Goal: Information Seeking & Learning: Find specific fact

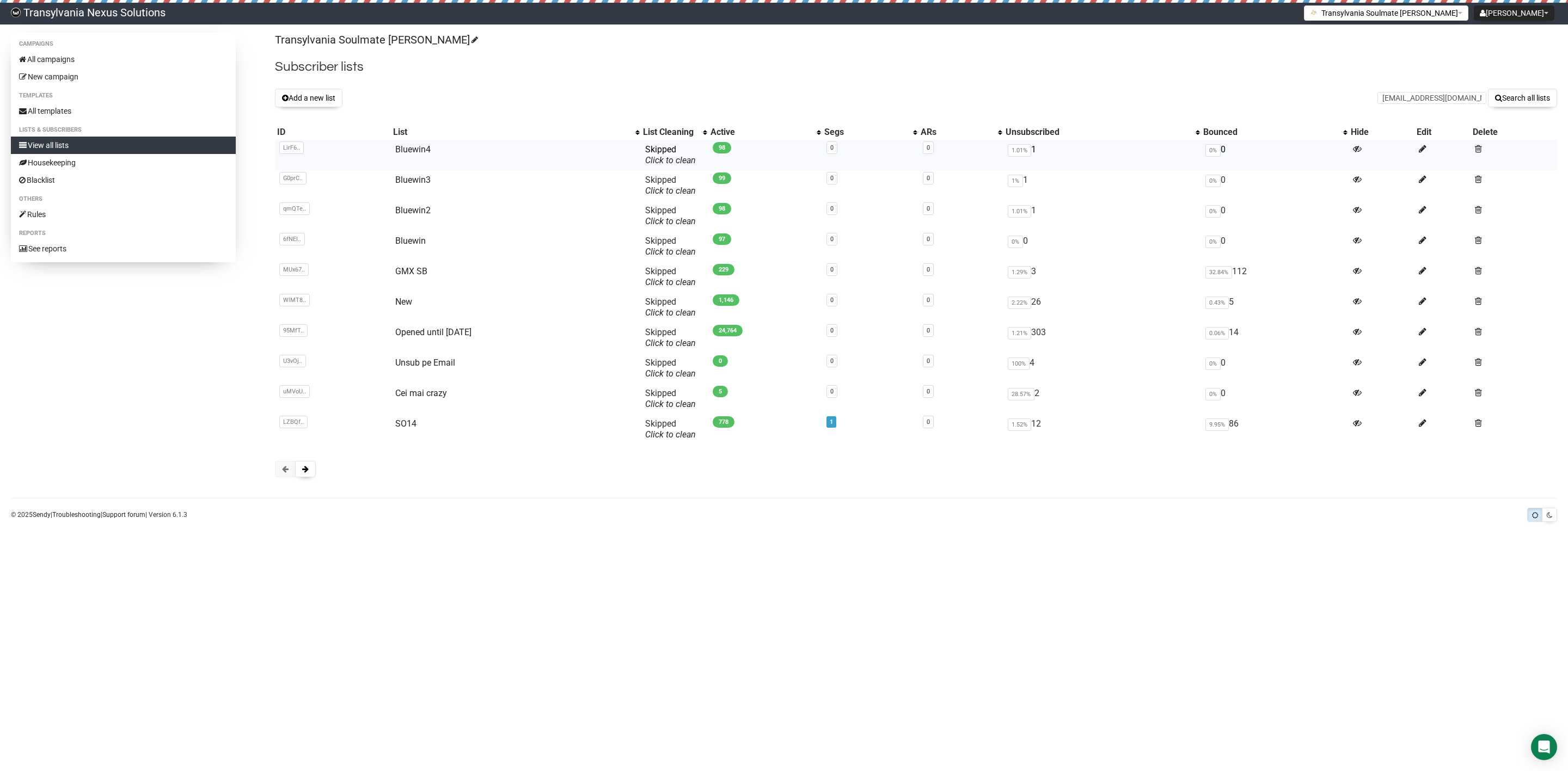
scroll to position [0, 56]
type input "meinleben13istin10malschoener@gmail.com"
click at [1500, 105] on button "Search all lists" at bounding box center [1522, 98] width 69 height 19
click at [304, 466] on span at bounding box center [306, 469] width 7 height 8
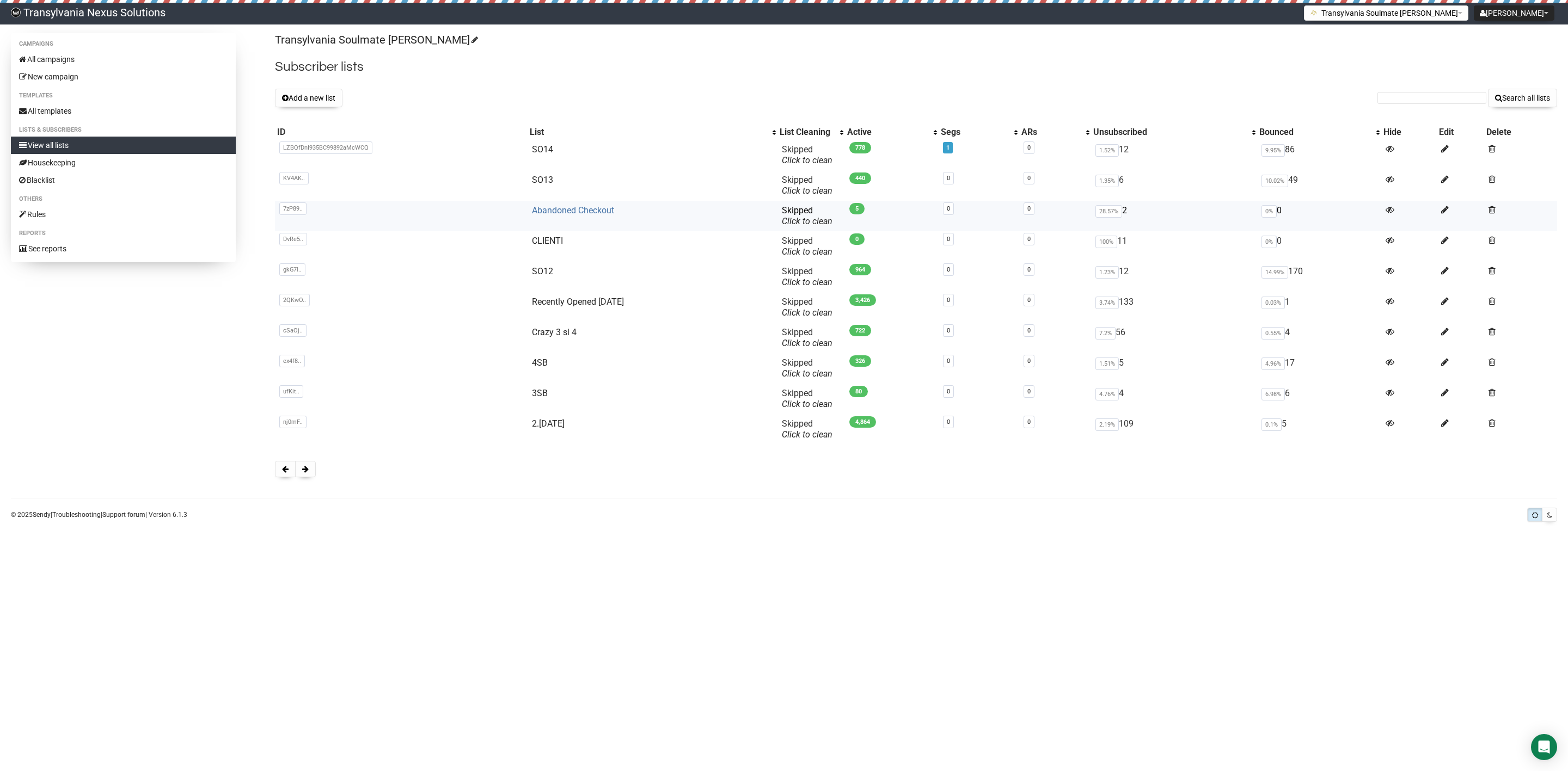
click at [567, 211] on link "Abandoned Checkout" at bounding box center [573, 210] width 82 height 10
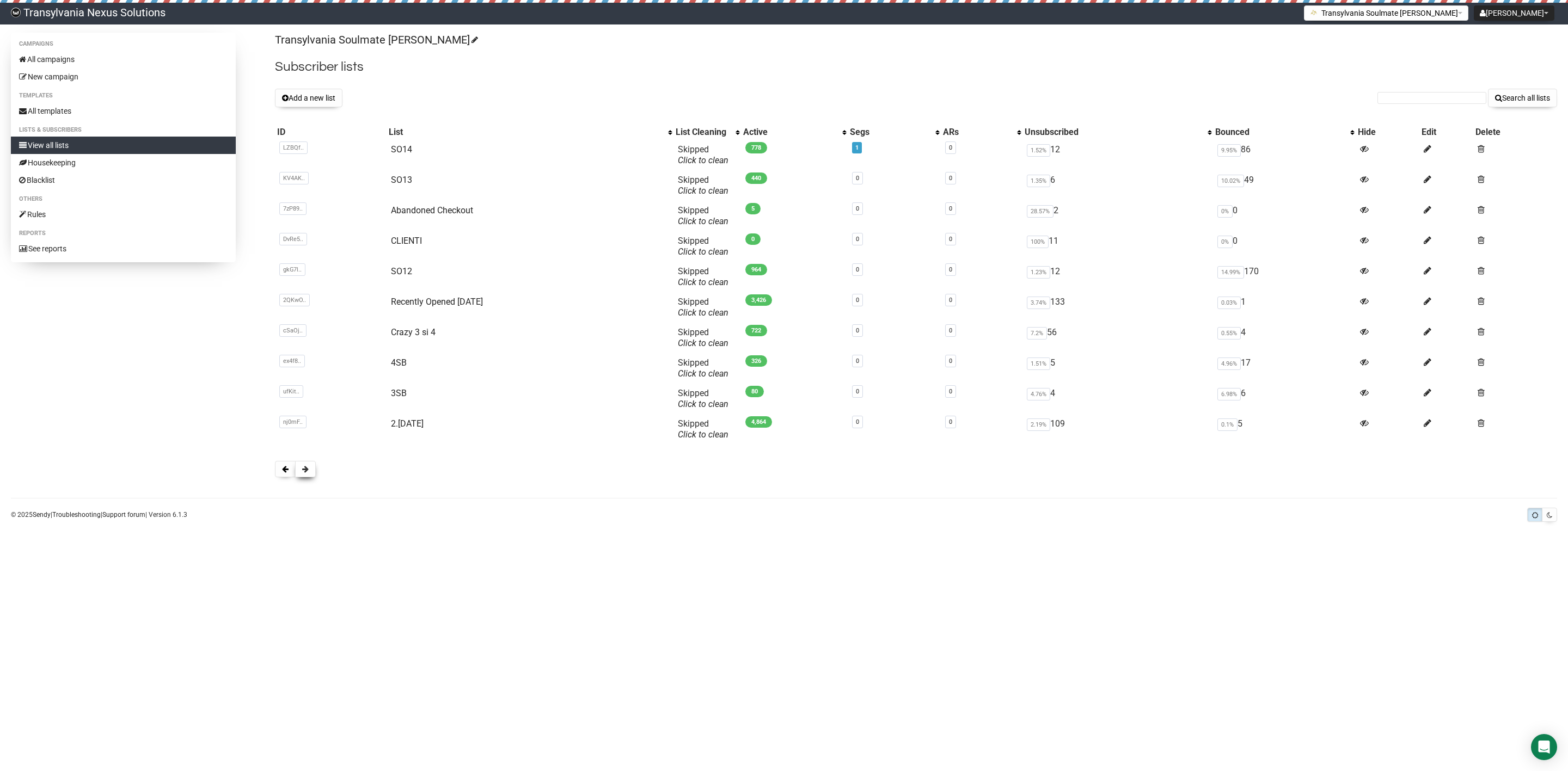
click at [299, 470] on button at bounding box center [306, 469] width 20 height 16
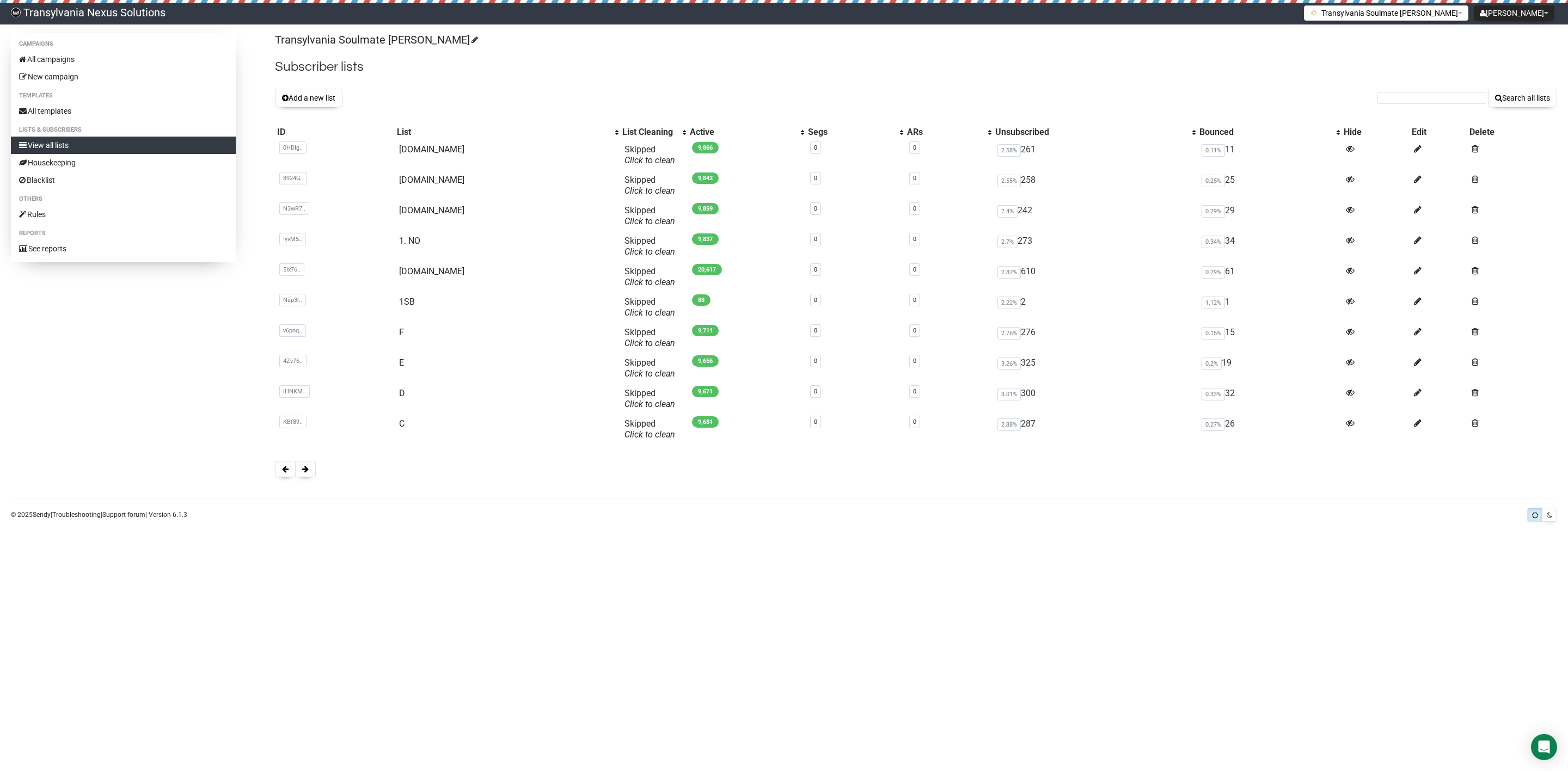
click at [299, 470] on button at bounding box center [306, 469] width 20 height 16
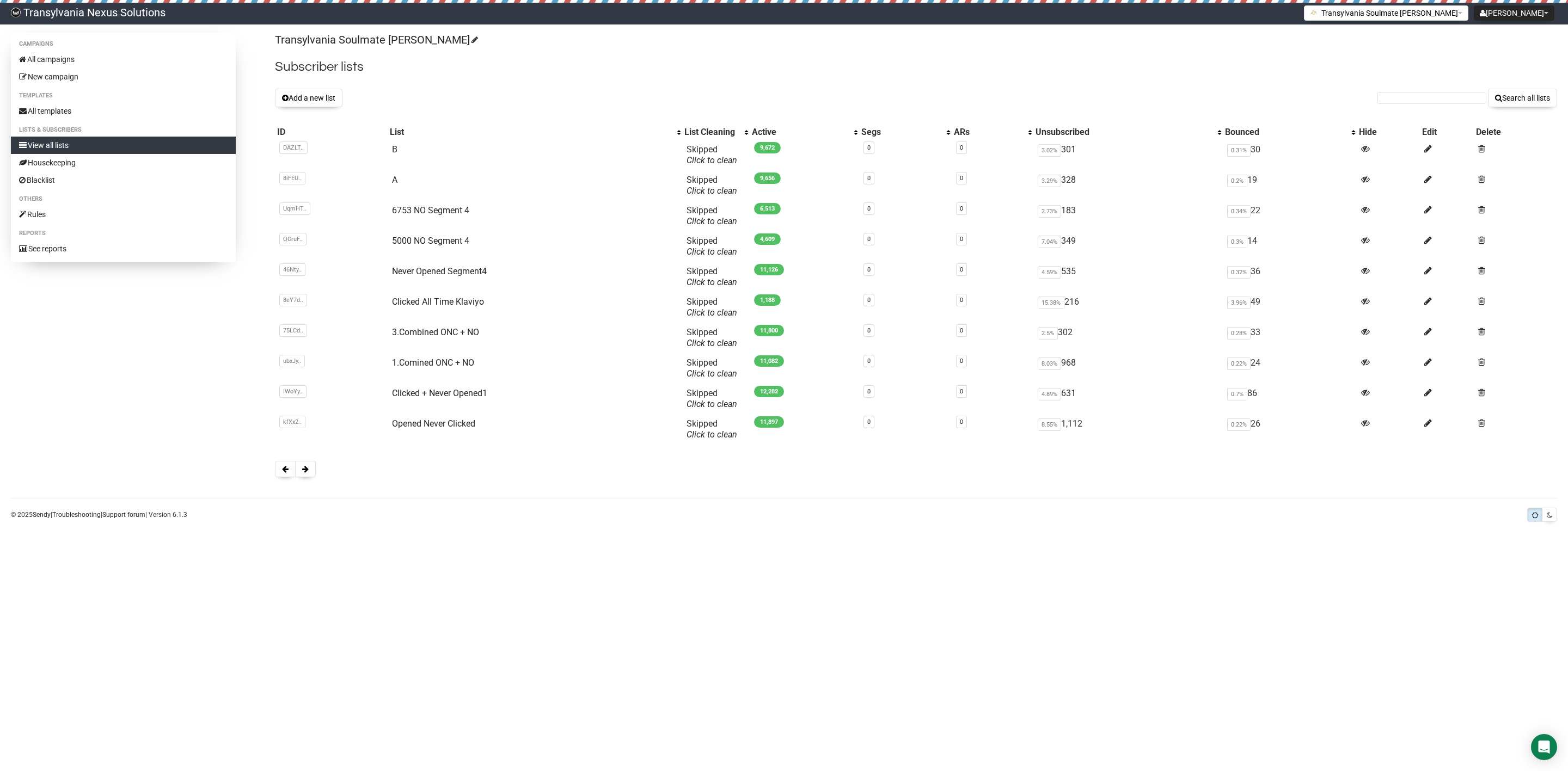
click at [300, 470] on button at bounding box center [306, 469] width 20 height 16
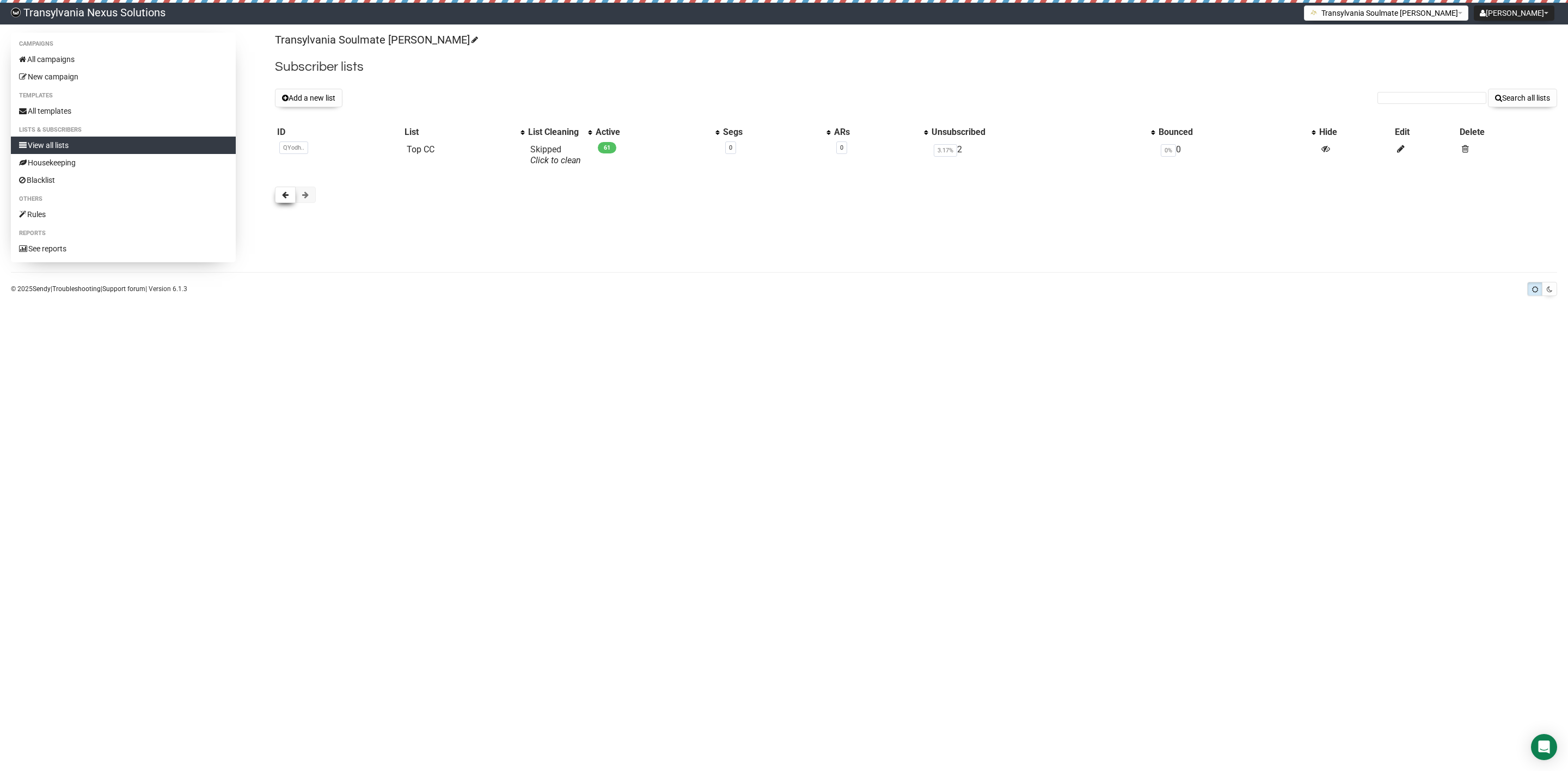
click at [283, 196] on span at bounding box center [285, 195] width 7 height 8
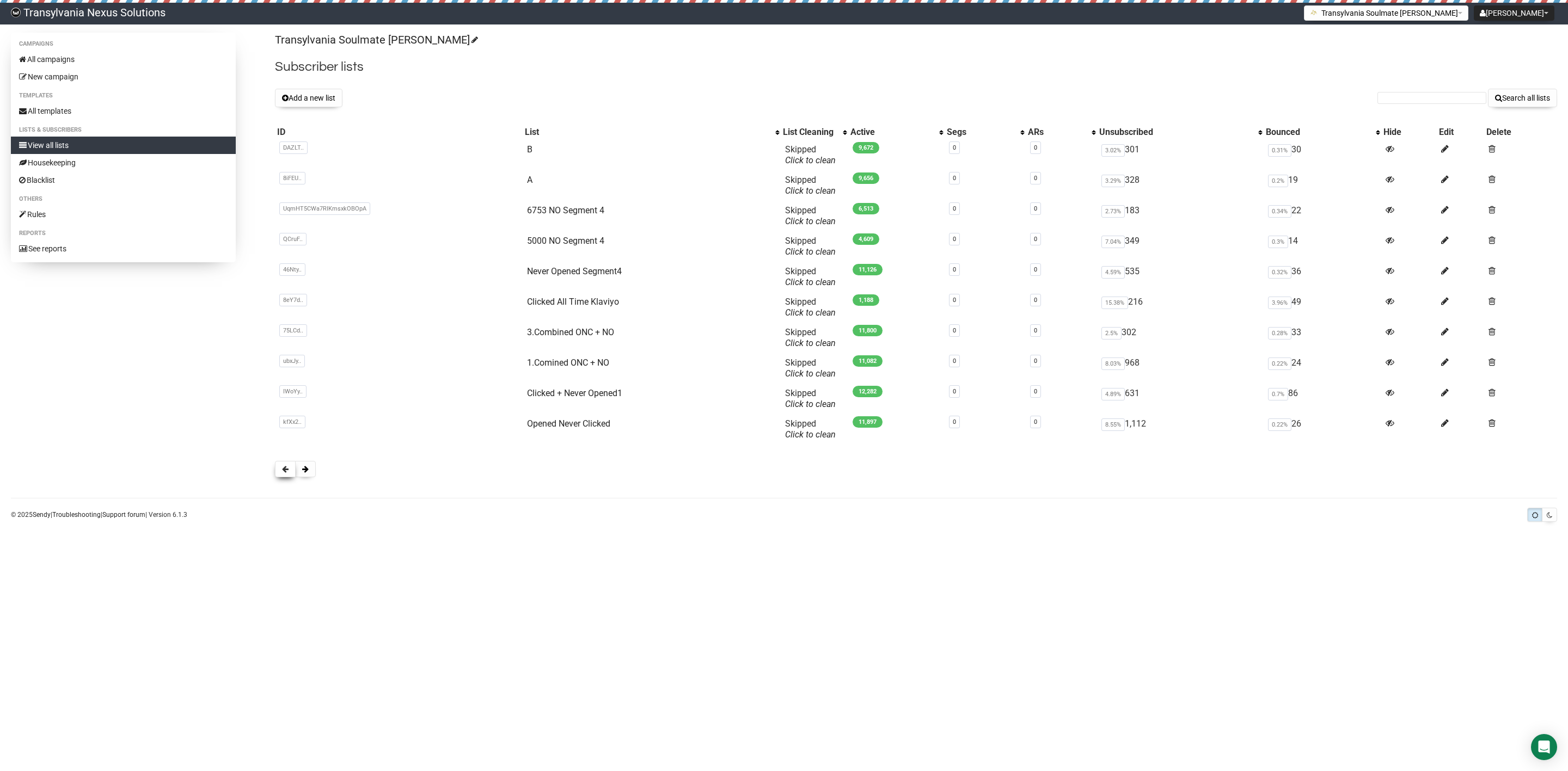
click at [284, 477] on button at bounding box center [285, 469] width 20 height 16
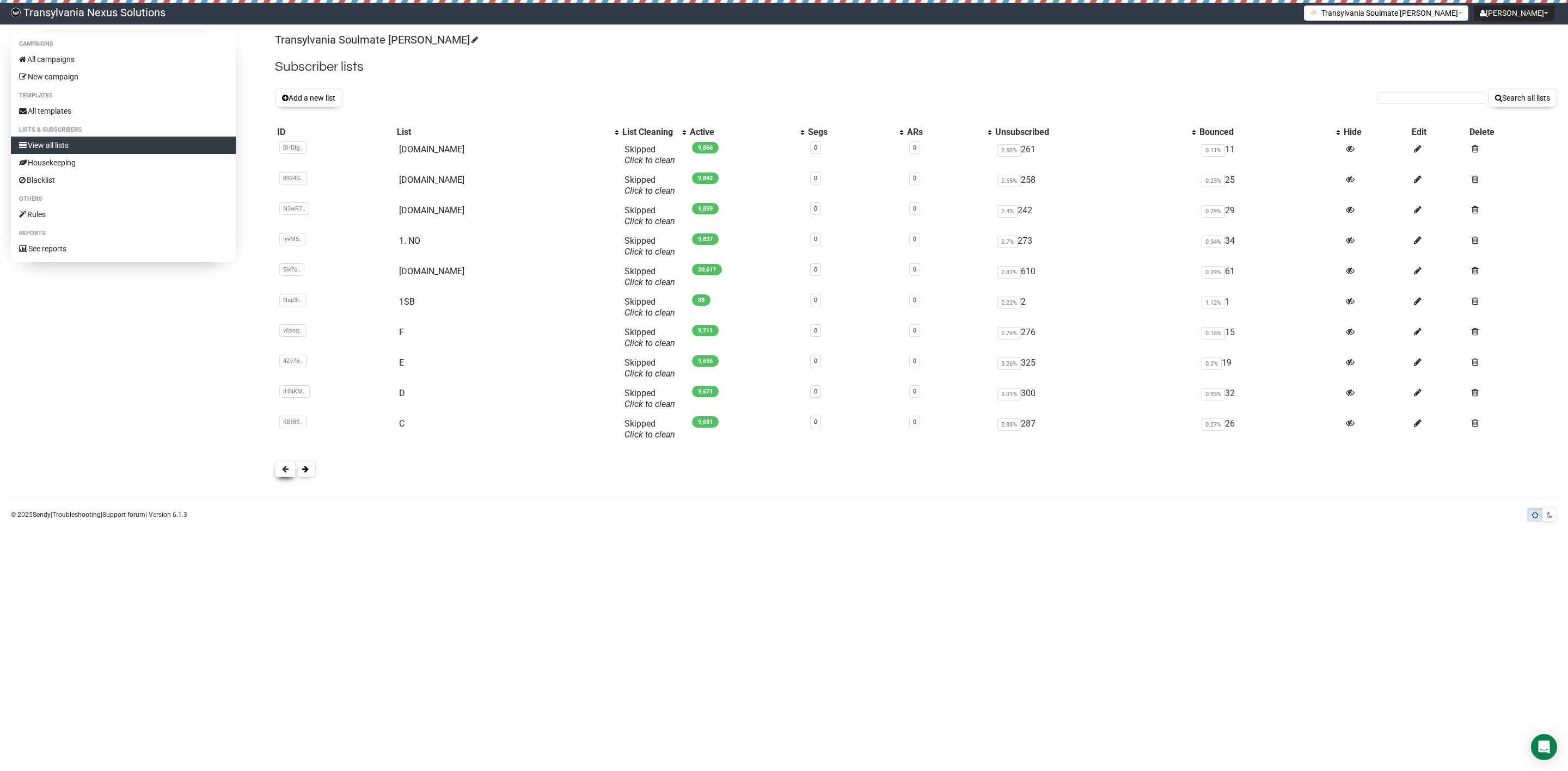
click at [290, 472] on button at bounding box center [285, 469] width 20 height 16
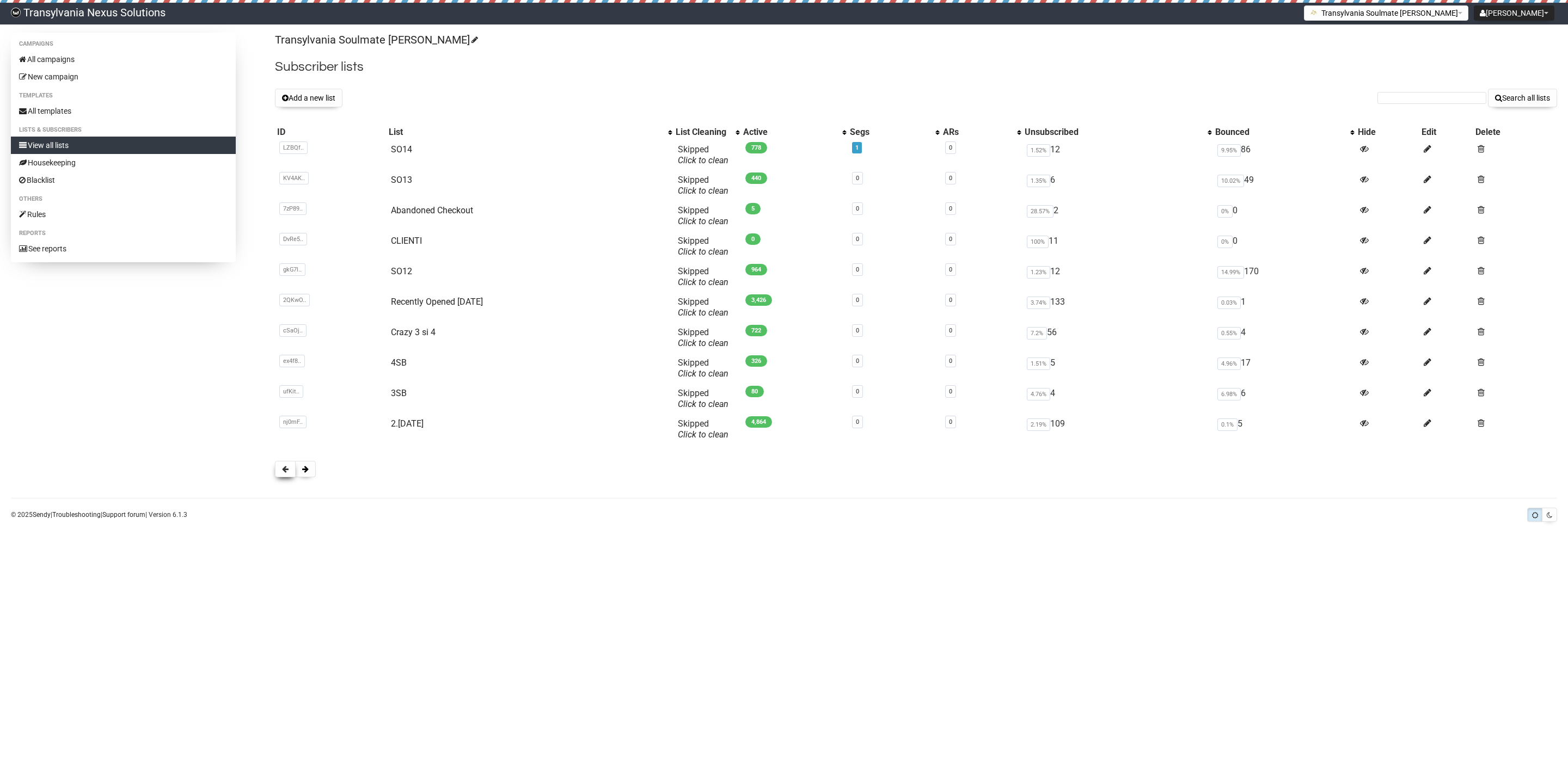
click at [286, 469] on span at bounding box center [285, 469] width 7 height 8
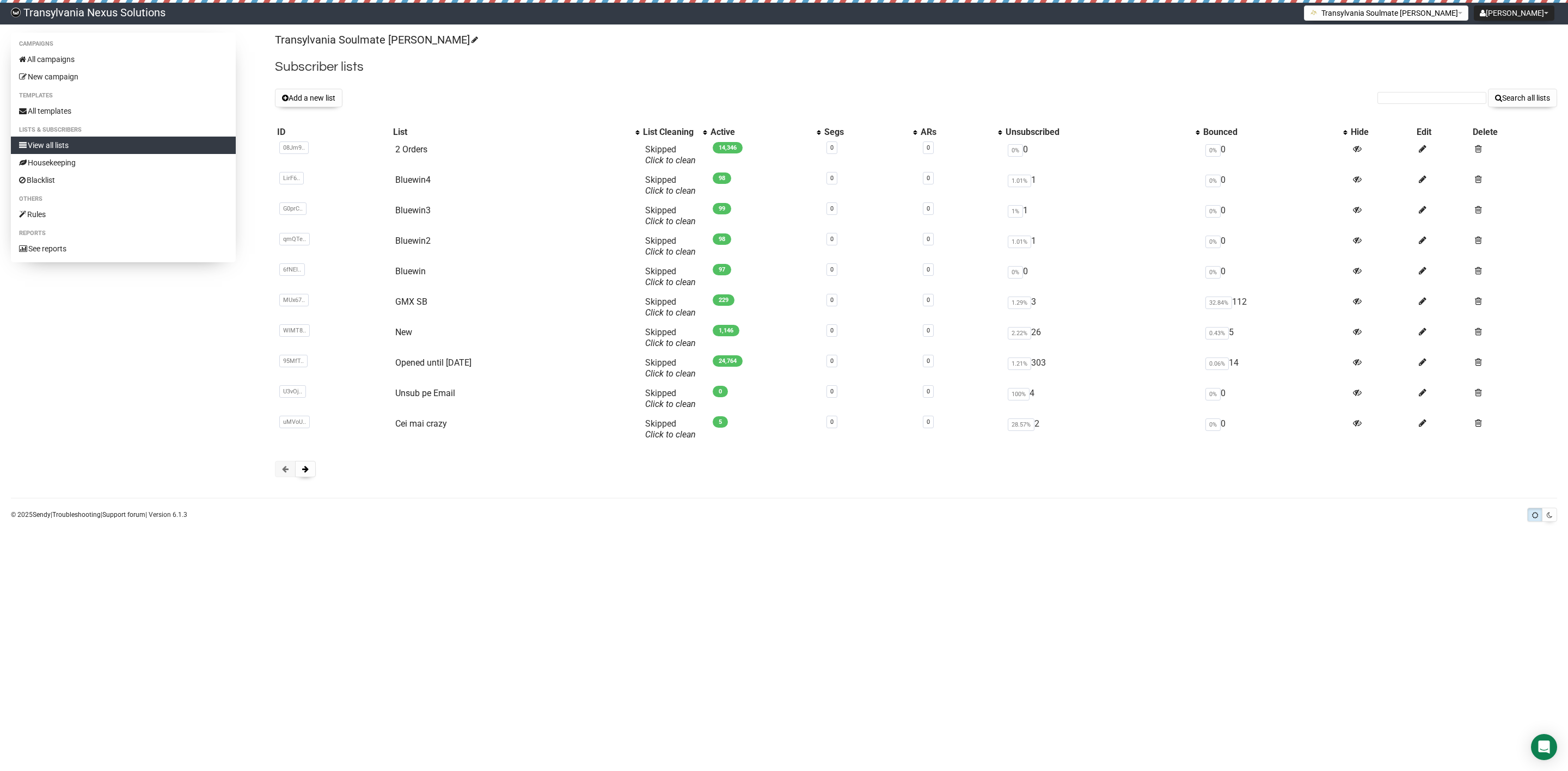
click at [745, 128] on div "Active" at bounding box center [761, 132] width 101 height 11
click at [439, 143] on td "Unsub pe Email" at bounding box center [516, 155] width 250 height 31
click at [433, 146] on link "Unsub pe Email" at bounding box center [425, 150] width 60 height 10
type input "ribook24@gmx.de"
click at [1524, 109] on div "Transylvania Soulmate Decoder Subscriber lists Add a new list ribook24@gmx.de S…" at bounding box center [916, 260] width 1282 height 456
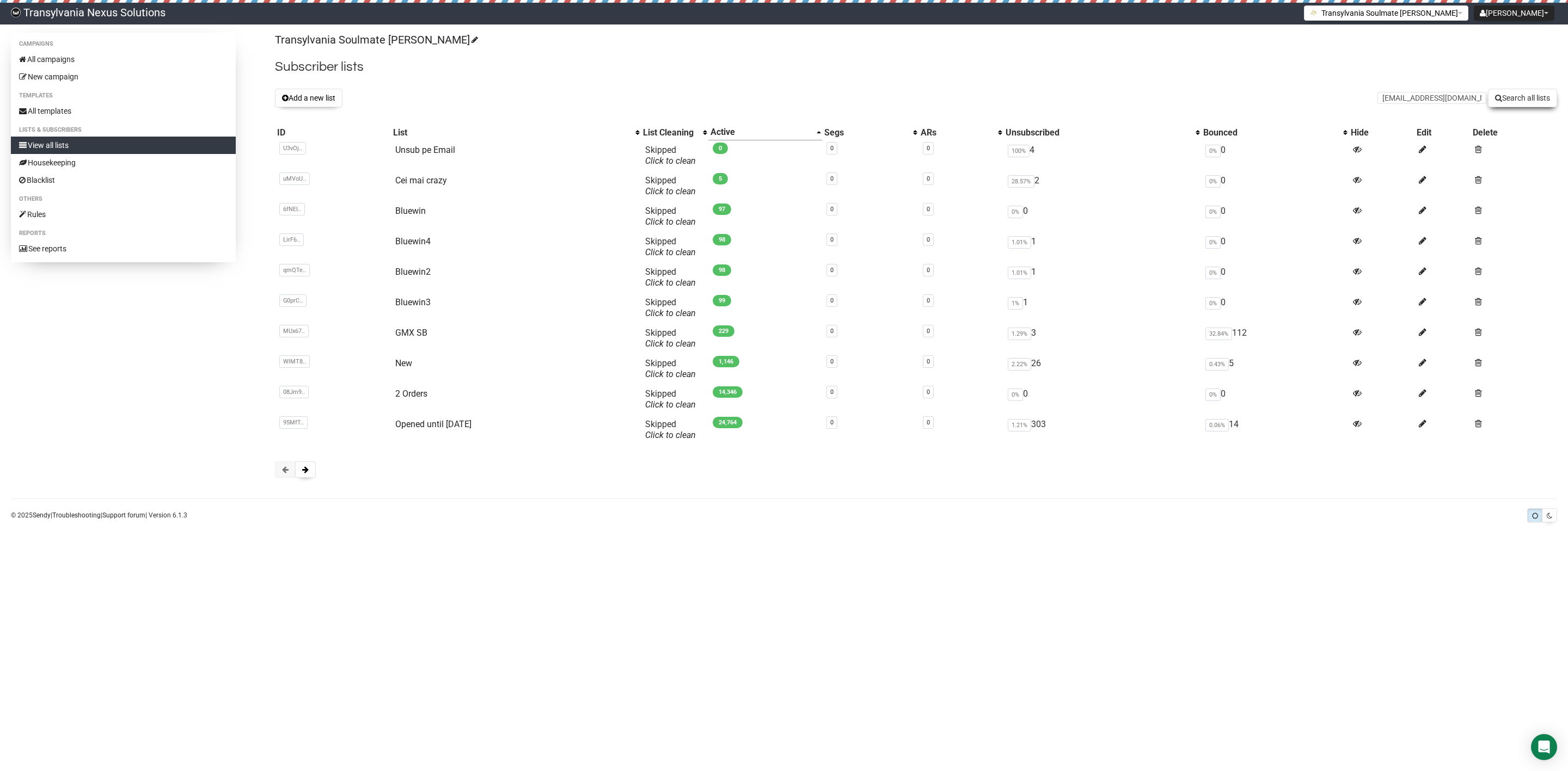
click at [1516, 89] on button "Search all lists" at bounding box center [1522, 98] width 69 height 19
click at [427, 146] on link "Unsub pe Email" at bounding box center [425, 150] width 60 height 10
click at [1407, 98] on input "text" at bounding box center [1431, 98] width 108 height 12
paste input "[EMAIL_ADDRESS][DOMAIN_NAME]"
type input "[EMAIL_ADDRESS][DOMAIN_NAME]"
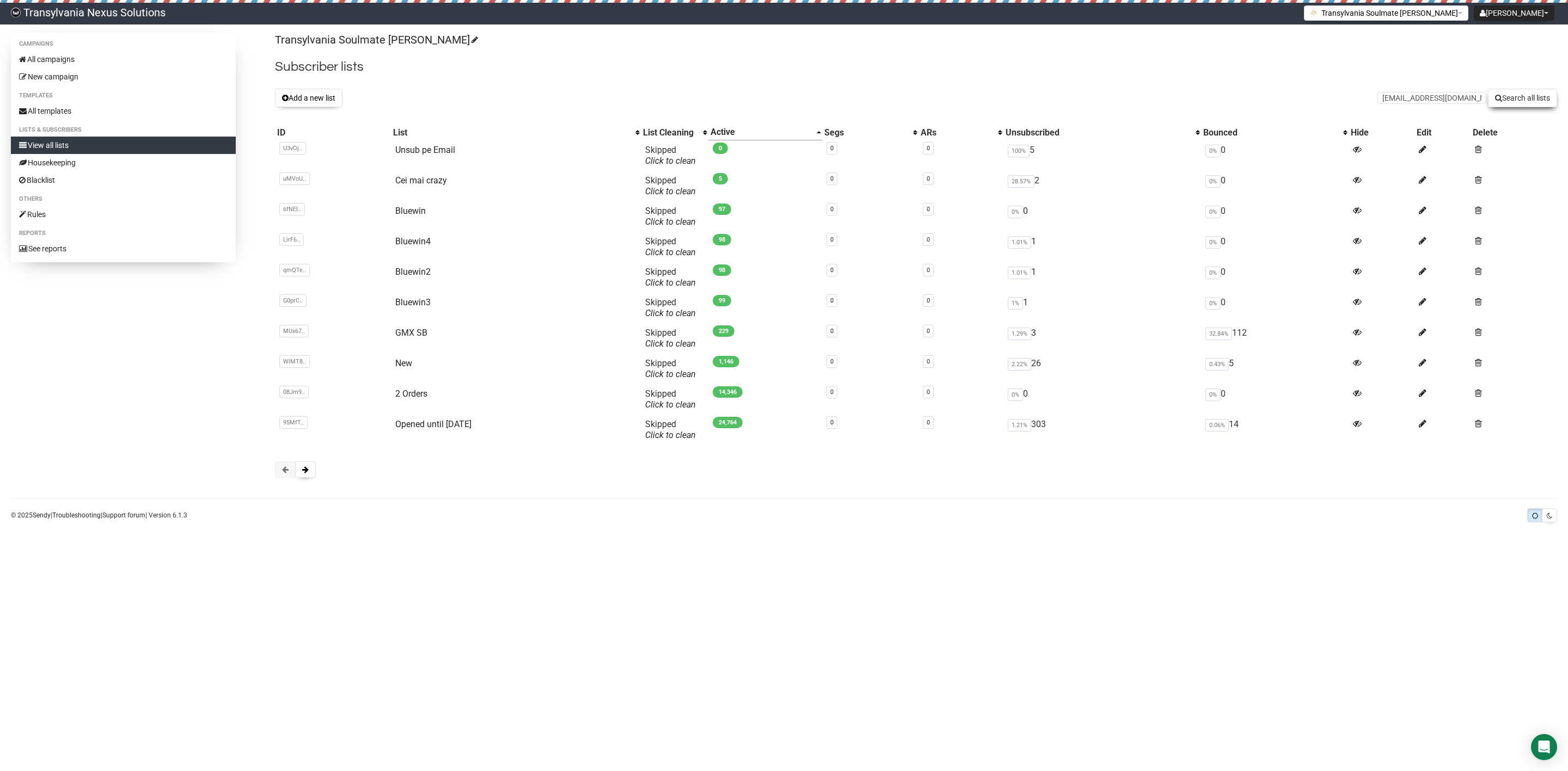
click at [1534, 96] on button "Search all lists" at bounding box center [1522, 98] width 69 height 19
